Goal: Information Seeking & Learning: Check status

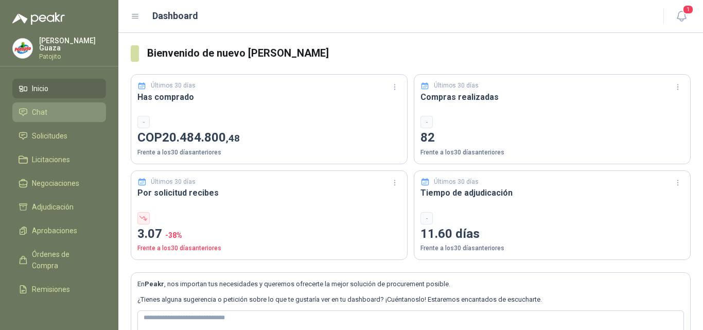
click at [47, 113] on li "Chat" at bounding box center [59, 111] width 81 height 11
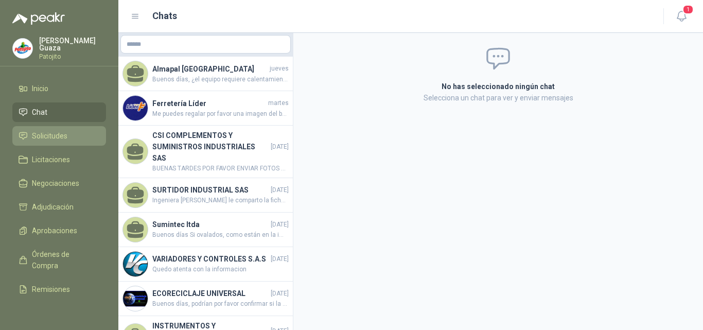
click at [38, 138] on span "Solicitudes" at bounding box center [49, 135] width 35 height 11
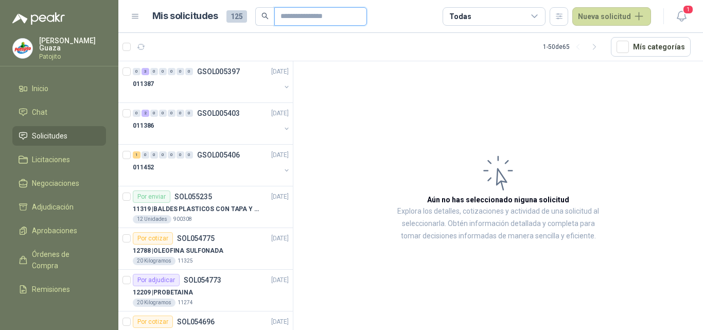
click at [306, 15] on input "text" at bounding box center [316, 16] width 72 height 17
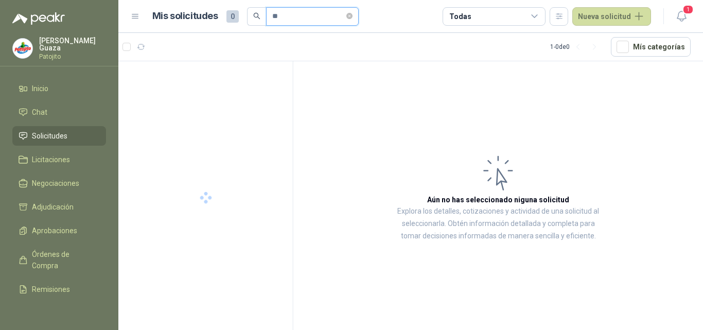
type input "*"
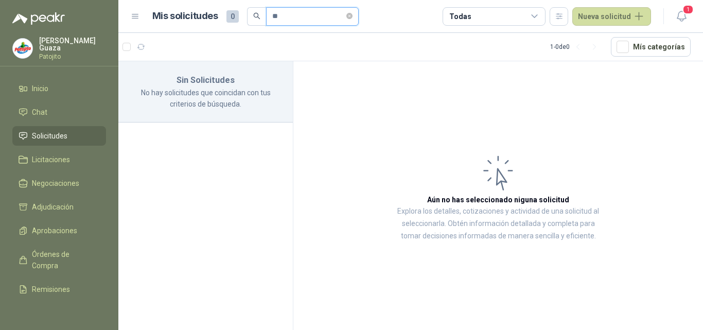
type input "*"
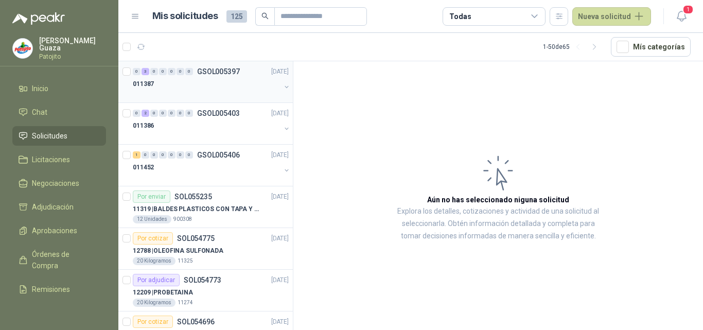
click at [218, 68] on p "GSOL005397" at bounding box center [218, 71] width 43 height 7
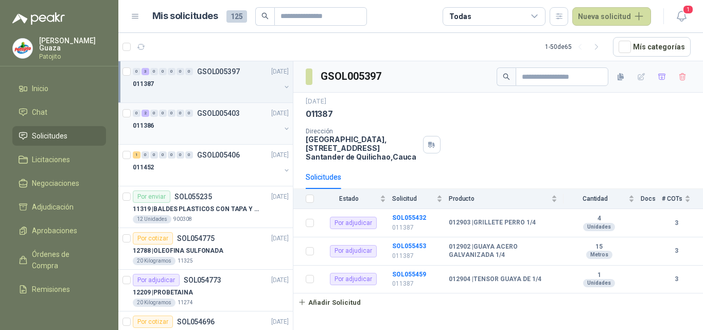
click at [215, 114] on p "GSOL005403" at bounding box center [218, 113] width 43 height 7
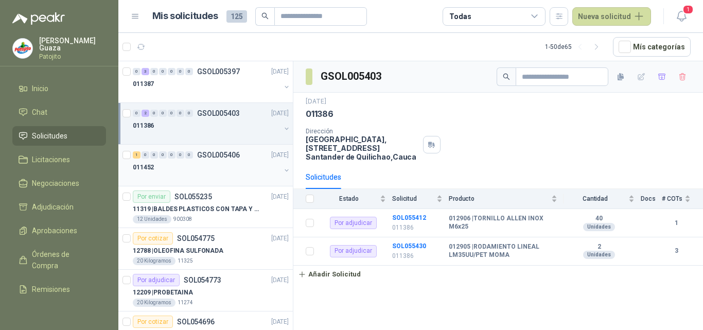
click at [218, 152] on p "GSOL005406" at bounding box center [218, 154] width 43 height 7
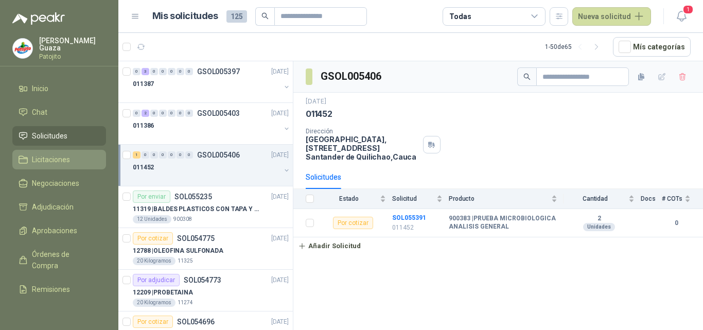
click at [46, 156] on span "Licitaciones" at bounding box center [51, 159] width 38 height 11
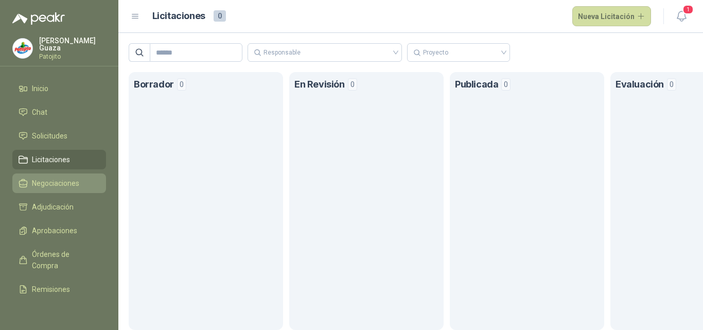
click at [60, 190] on link "Negociaciones" at bounding box center [59, 183] width 94 height 20
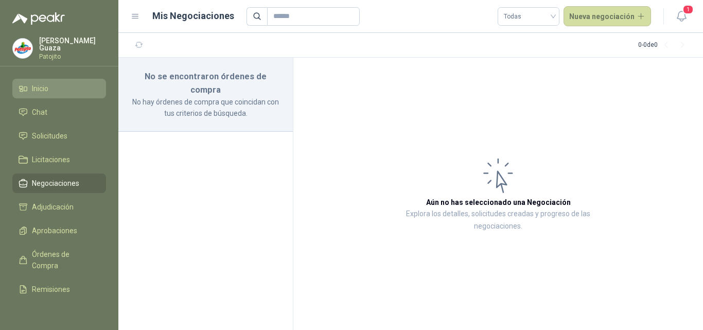
click at [19, 79] on link "Inicio" at bounding box center [59, 89] width 94 height 20
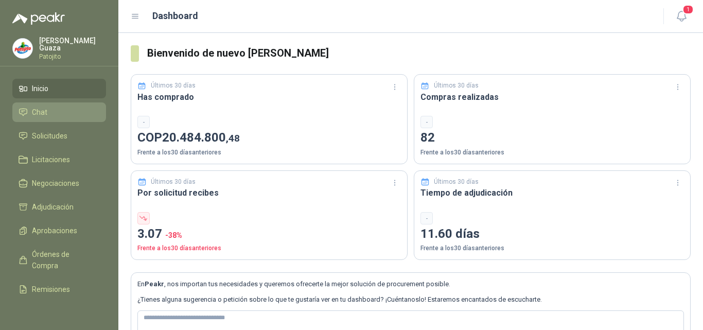
click at [56, 106] on link "Chat" at bounding box center [59, 112] width 94 height 20
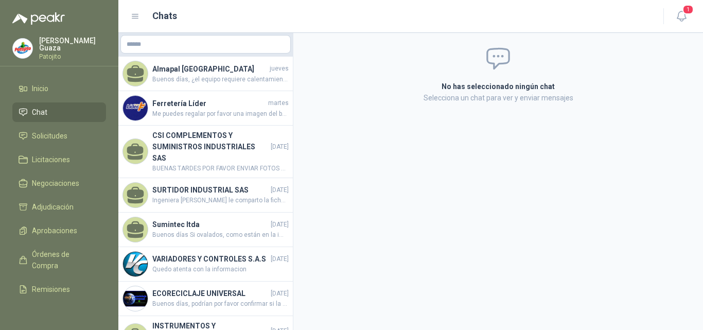
click at [56, 148] on ul "Inicio Chat Solicitudes Licitaciones Negociaciones Adjudicación Aprobaciones Ór…" at bounding box center [59, 192] width 118 height 226
click at [57, 140] on span "Solicitudes" at bounding box center [49, 135] width 35 height 11
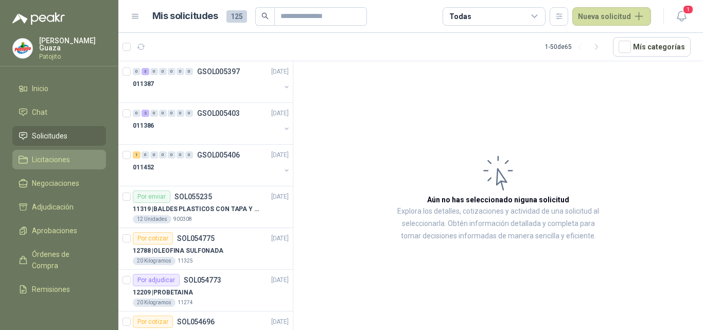
click at [57, 158] on span "Licitaciones" at bounding box center [51, 159] width 38 height 11
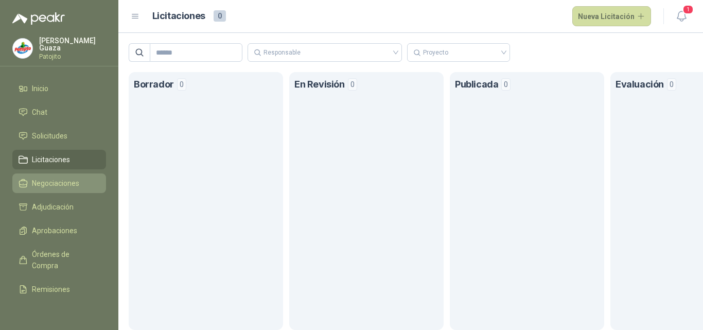
click at [57, 184] on span "Negociaciones" at bounding box center [55, 182] width 47 height 11
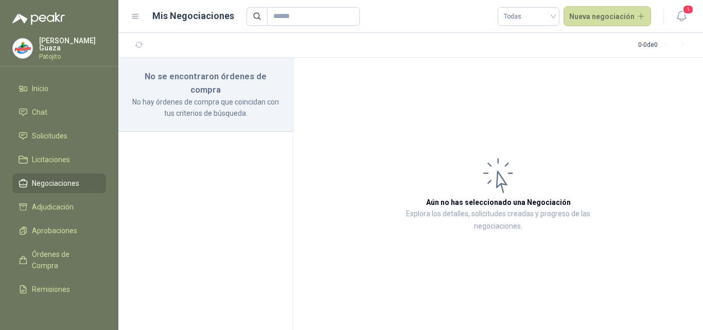
click at [57, 218] on ul "Inicio Chat Solicitudes Licitaciones Negociaciones Adjudicación Aprobaciones Ór…" at bounding box center [59, 192] width 118 height 226
click at [57, 208] on span "Adjudicación" at bounding box center [53, 206] width 42 height 11
click at [58, 201] on link "Adjudicación" at bounding box center [59, 207] width 94 height 20
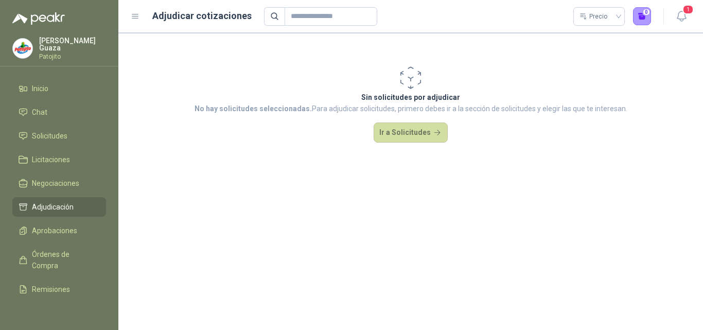
click at [58, 126] on ul "Inicio Chat Solicitudes Licitaciones Negociaciones Adjudicación Aprobaciones Ór…" at bounding box center [59, 192] width 118 height 226
click at [52, 139] on span "Solicitudes" at bounding box center [49, 135] width 35 height 11
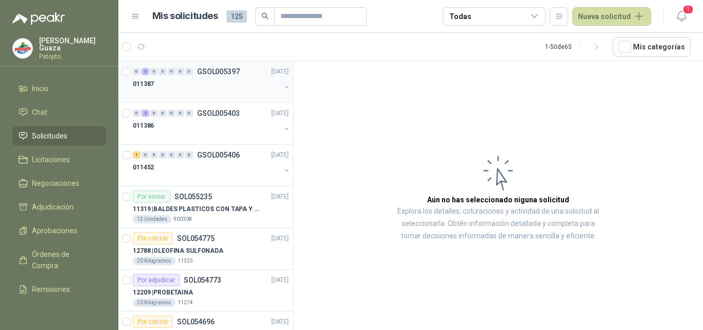
click at [214, 69] on p "GSOL005397" at bounding box center [218, 71] width 43 height 7
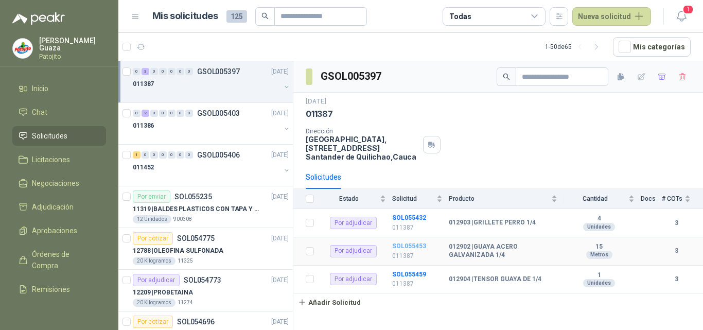
click at [401, 246] on b "SOL055453" at bounding box center [409, 245] width 34 height 7
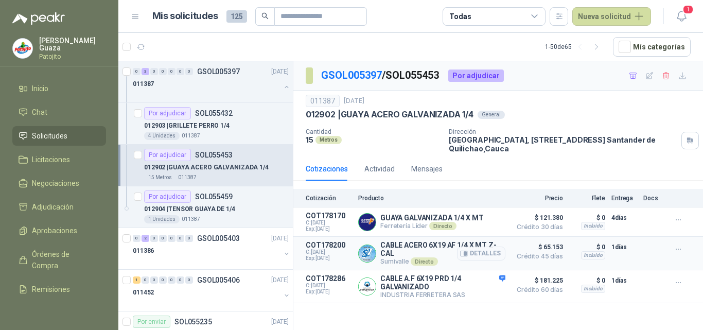
click at [319, 245] on p "COT178200" at bounding box center [329, 245] width 46 height 8
click at [393, 247] on p "CABLE ACERO 6X19 AF 1/4 X MT Z-CAL" at bounding box center [442, 249] width 125 height 16
click at [388, 256] on p "CABLE ACERO 6X19 AF 1/4 X MT Z-CAL" at bounding box center [442, 249] width 125 height 16
click at [491, 256] on button "Detalles" at bounding box center [481, 253] width 48 height 14
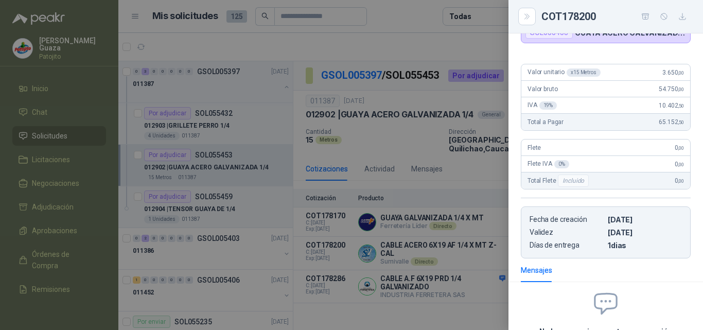
scroll to position [103, 0]
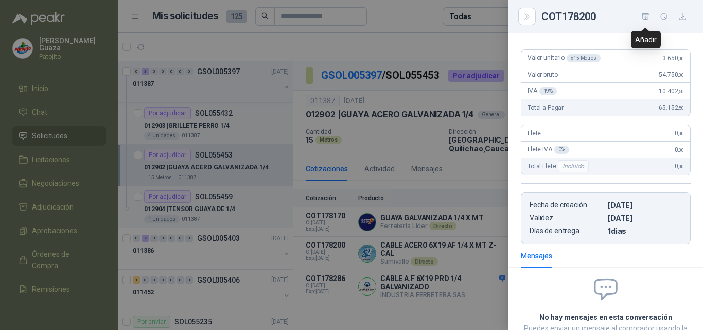
click at [646, 17] on icon "button" at bounding box center [645, 16] width 7 height 6
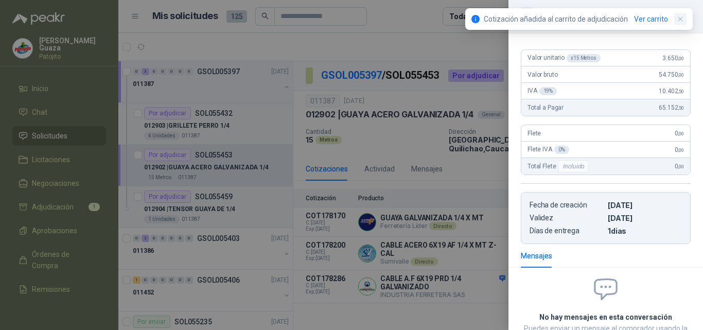
click at [679, 16] on icon "button" at bounding box center [680, 19] width 9 height 9
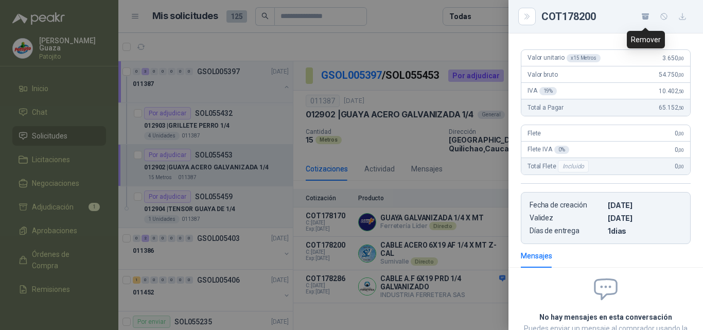
click at [645, 17] on icon "button" at bounding box center [645, 16] width 9 height 9
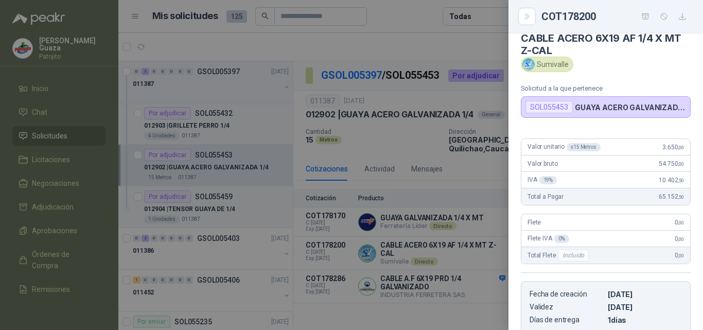
scroll to position [0, 0]
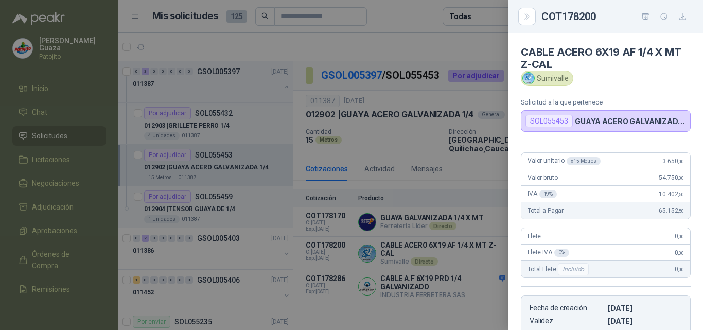
click at [643, 14] on icon "button" at bounding box center [645, 16] width 9 height 9
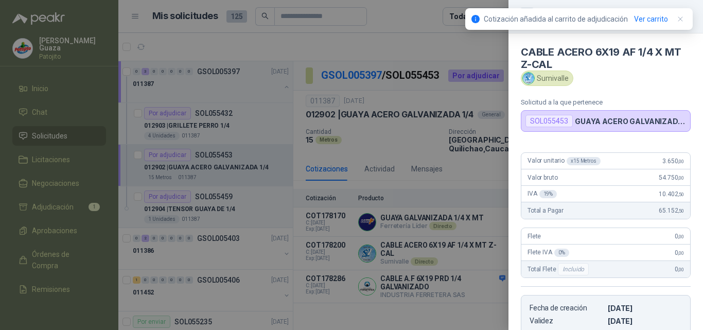
click at [444, 45] on div at bounding box center [351, 165] width 703 height 330
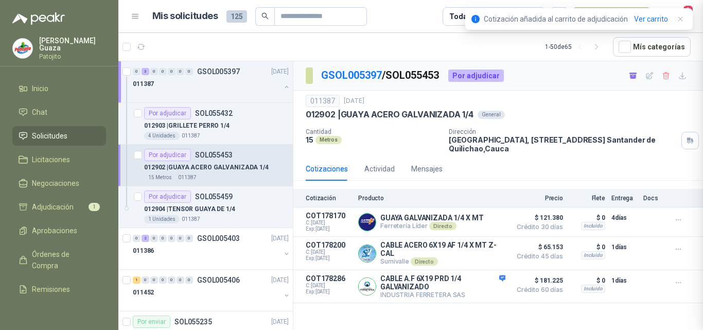
scroll to position [188, 0]
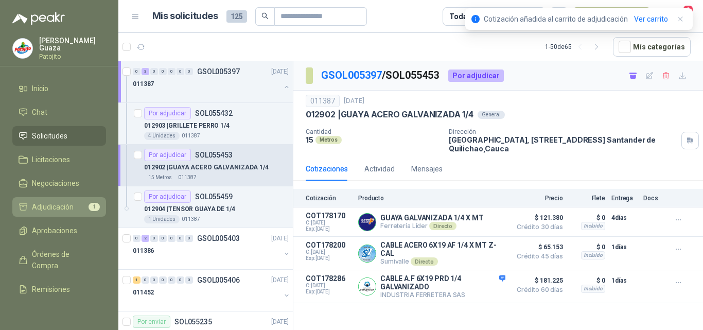
click at [44, 208] on span "Adjudicación" at bounding box center [53, 206] width 42 height 11
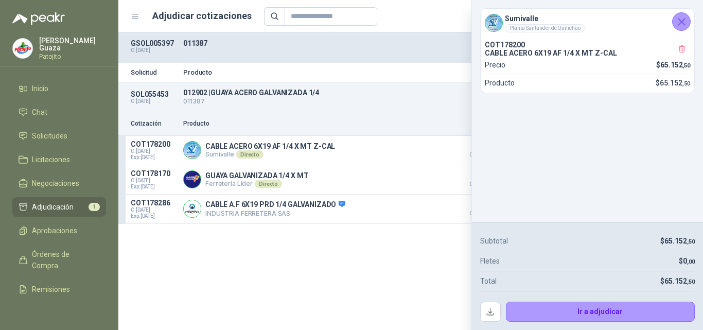
click at [684, 17] on icon "Cerrar" at bounding box center [681, 21] width 13 height 13
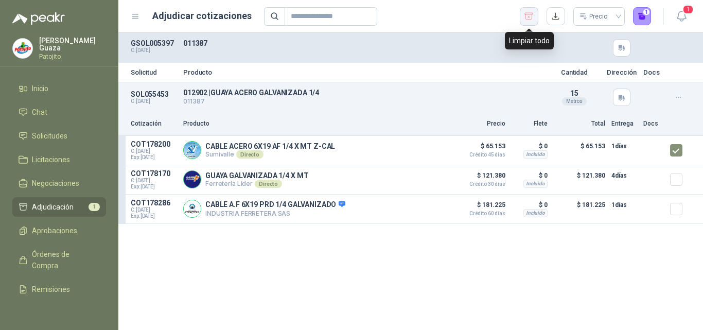
click at [528, 22] on button "button" at bounding box center [529, 16] width 19 height 19
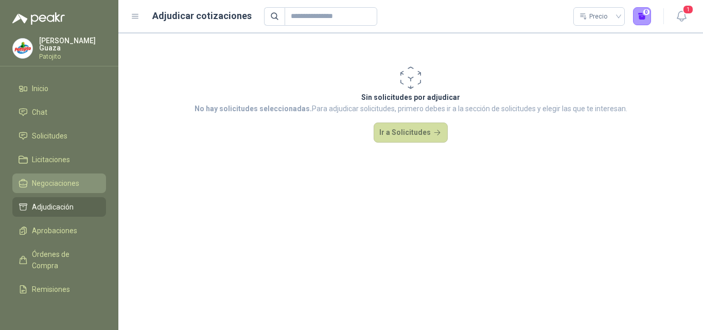
click at [69, 191] on link "Negociaciones" at bounding box center [59, 183] width 94 height 20
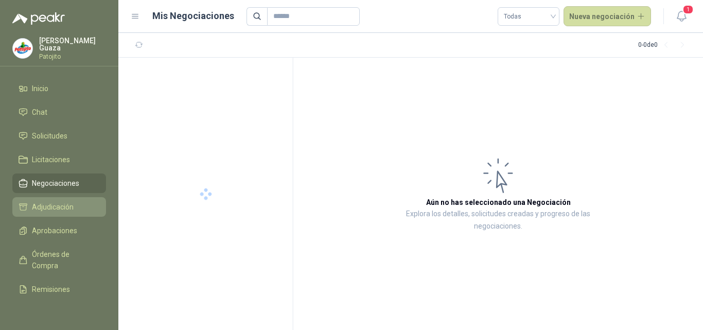
click at [69, 207] on span "Adjudicación" at bounding box center [53, 206] width 42 height 11
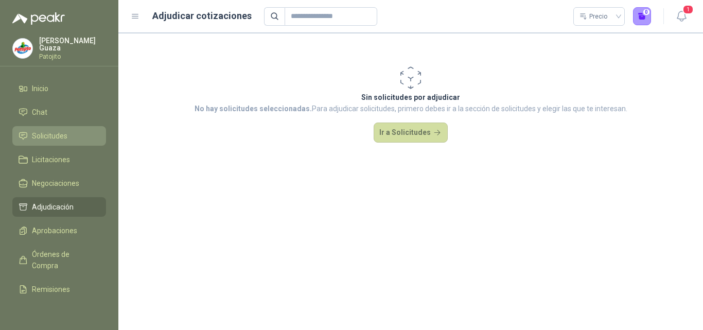
click at [60, 138] on span "Solicitudes" at bounding box center [49, 135] width 35 height 11
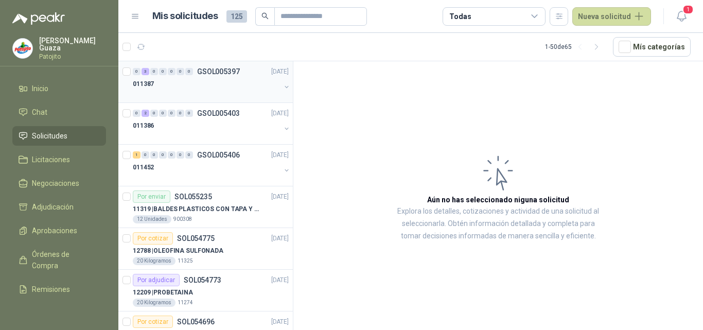
click at [225, 68] on p "GSOL005397" at bounding box center [218, 71] width 43 height 7
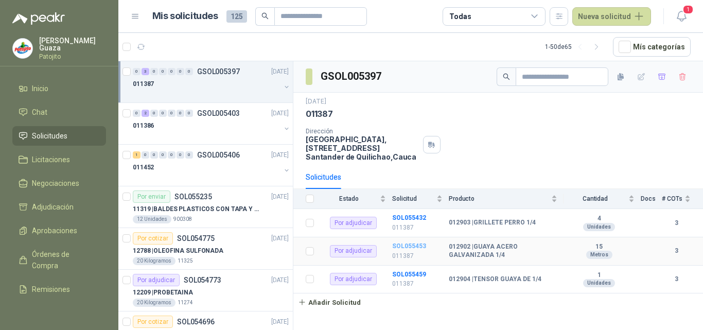
click at [412, 243] on b "SOL055453" at bounding box center [409, 245] width 34 height 7
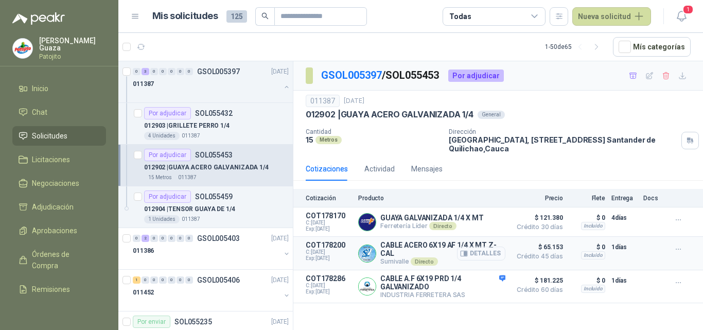
click at [490, 253] on button "Detalles" at bounding box center [481, 253] width 48 height 14
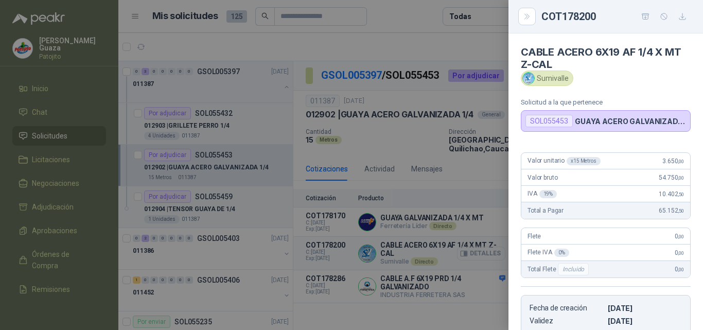
scroll to position [183, 0]
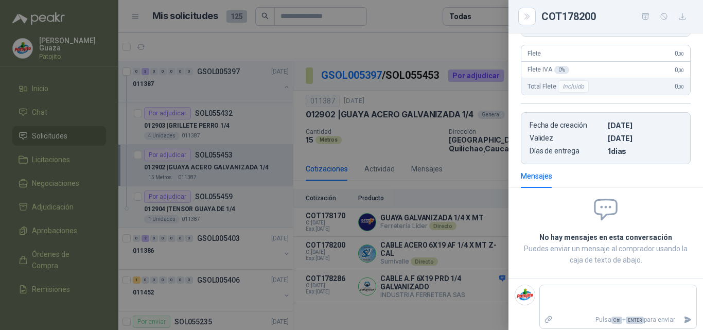
click at [455, 91] on div at bounding box center [351, 165] width 703 height 330
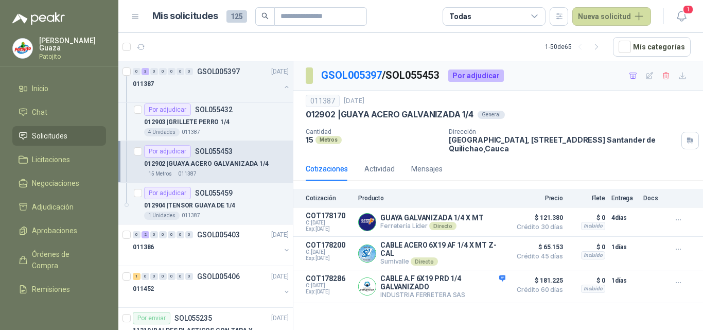
scroll to position [0, 0]
